Goal: Transaction & Acquisition: Purchase product/service

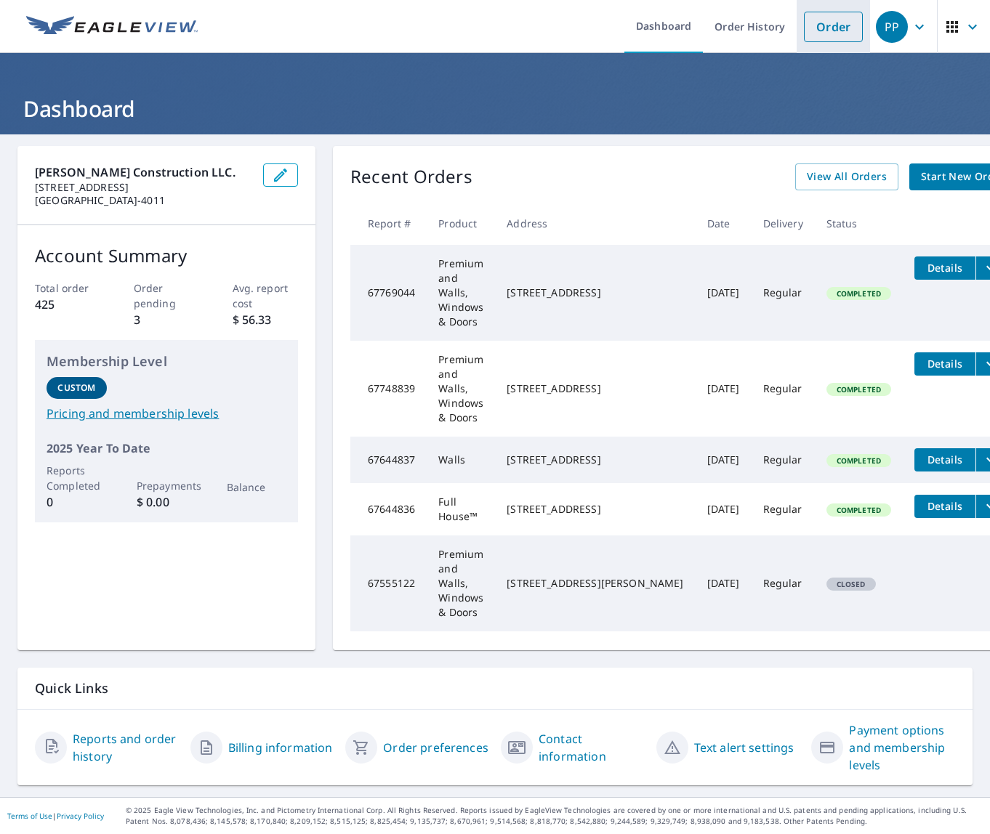
click at [840, 33] on link "Order" at bounding box center [833, 27] width 59 height 31
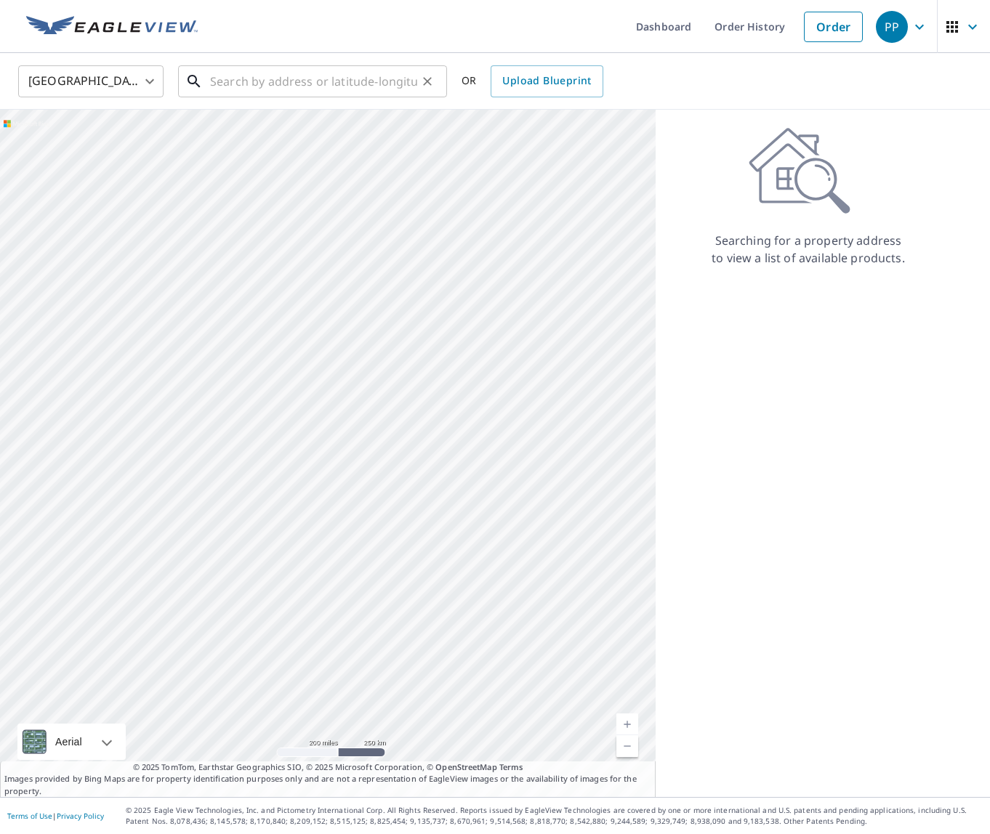
click at [233, 84] on input "text" at bounding box center [313, 81] width 207 height 41
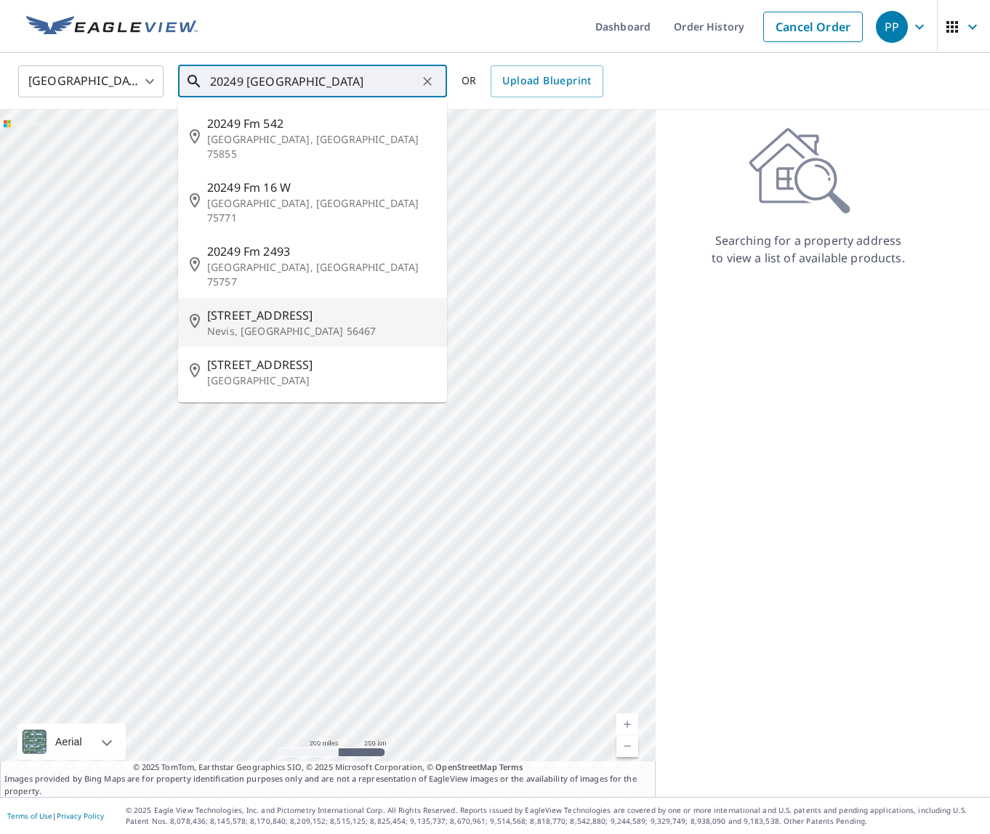
click at [259, 307] on span "[STREET_ADDRESS]" at bounding box center [321, 315] width 228 height 17
type input "[STREET_ADDRESS][PERSON_NAME]"
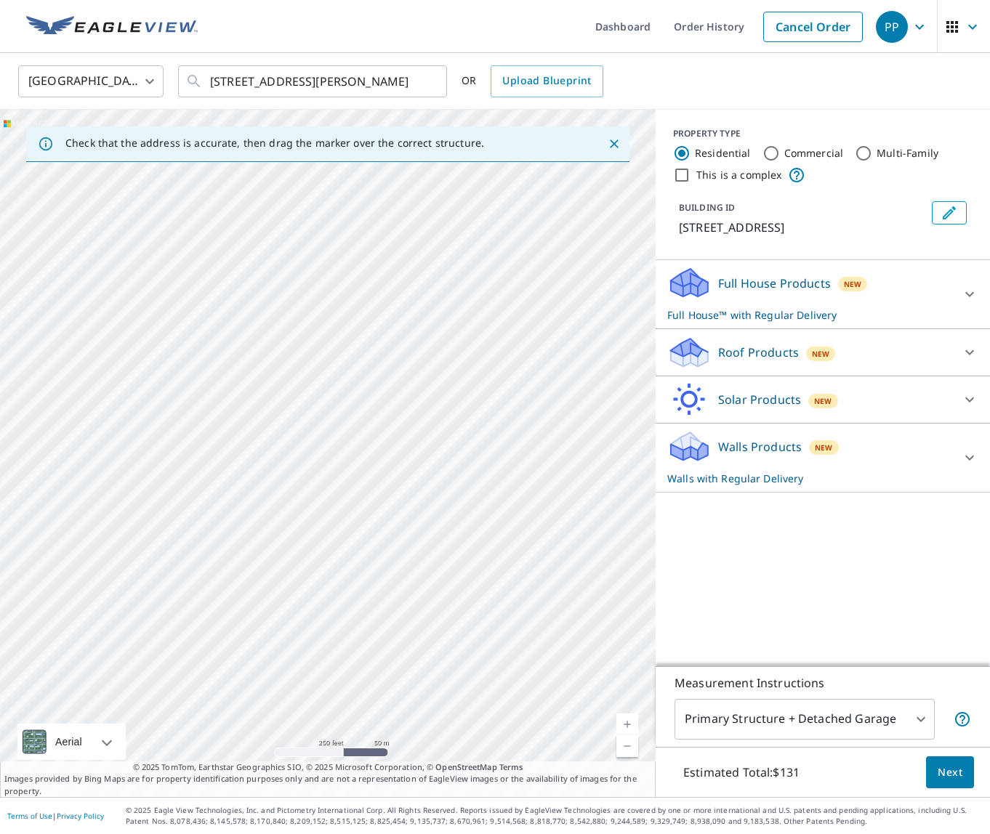
drag, startPoint x: 142, startPoint y: 424, endPoint x: 517, endPoint y: 356, distance: 381.8
click at [517, 356] on div "[STREET_ADDRESS][PERSON_NAME]" at bounding box center [327, 453] width 655 height 687
drag, startPoint x: 566, startPoint y: 358, endPoint x: 303, endPoint y: 379, distance: 264.0
click at [303, 379] on div "[STREET_ADDRESS][PERSON_NAME]" at bounding box center [327, 453] width 655 height 687
click at [969, 456] on icon at bounding box center [969, 457] width 17 height 17
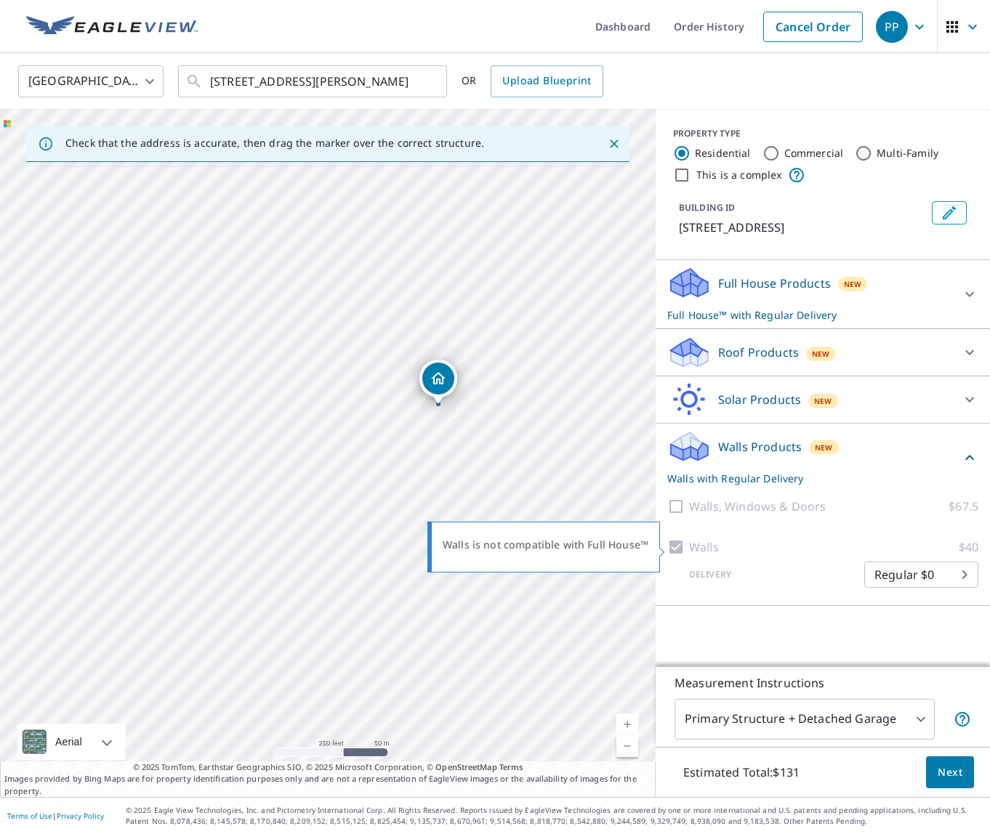
click at [677, 544] on div at bounding box center [678, 546] width 22 height 17
click at [971, 292] on icon at bounding box center [969, 294] width 17 height 17
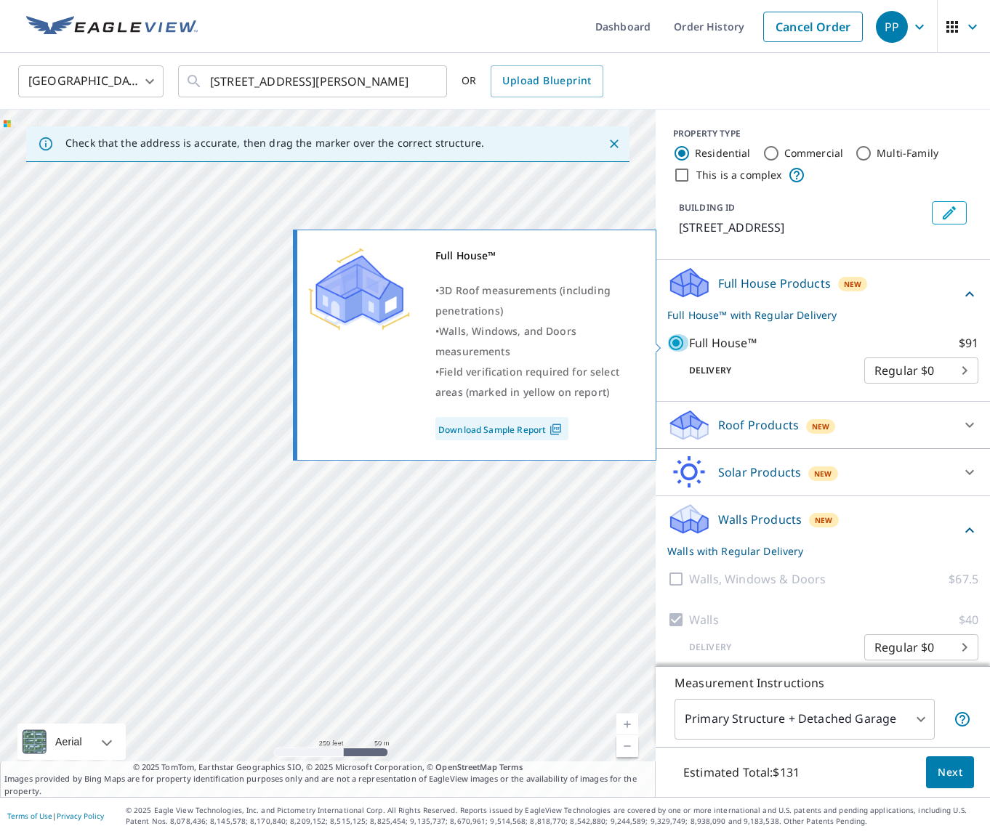
click at [677, 344] on input "Full House™ $91" at bounding box center [678, 342] width 22 height 17
checkbox input "false"
